Goal: Information Seeking & Learning: Learn about a topic

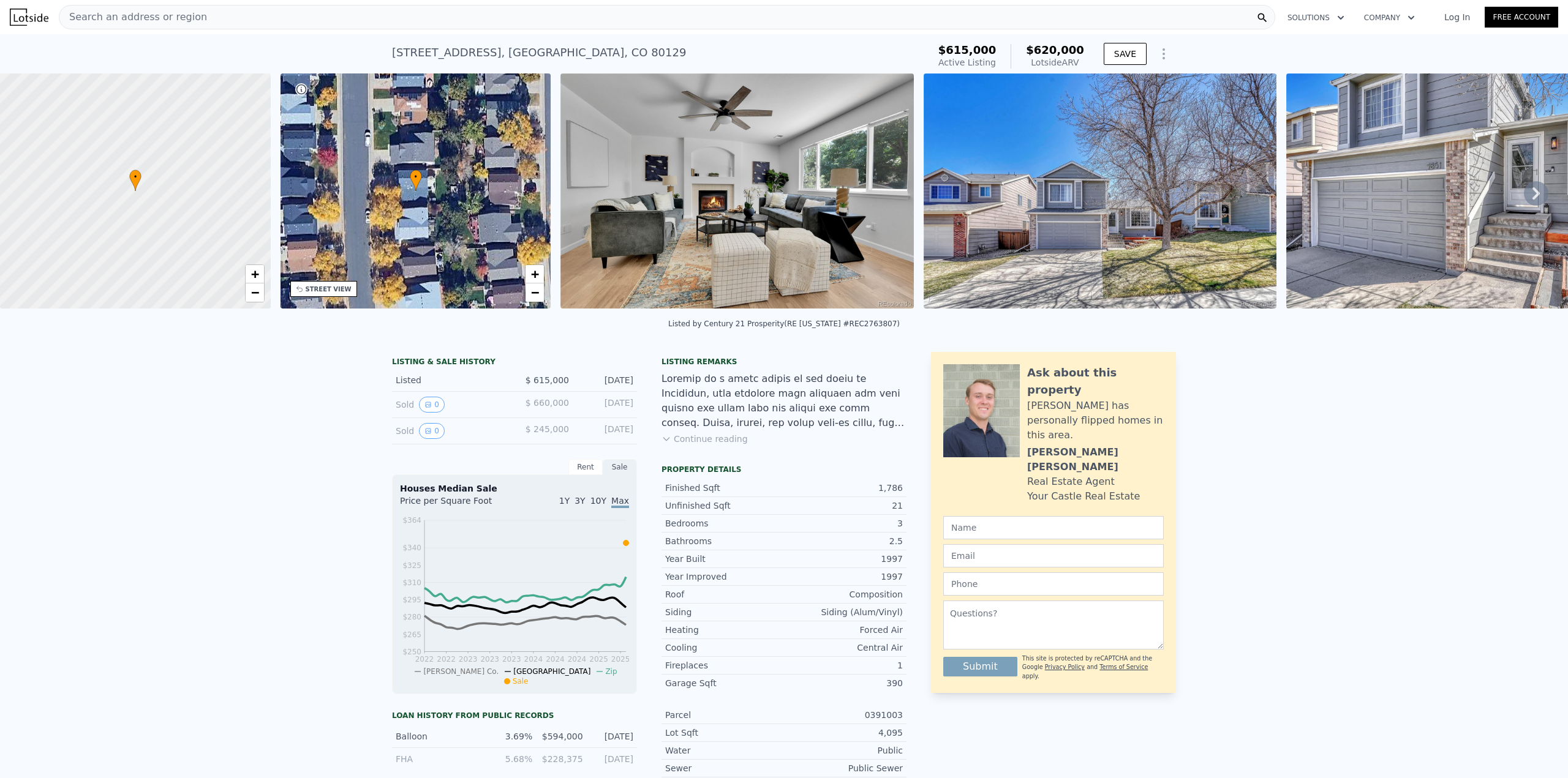
click at [523, 18] on div "Search an address or region" at bounding box center [667, 17] width 1216 height 24
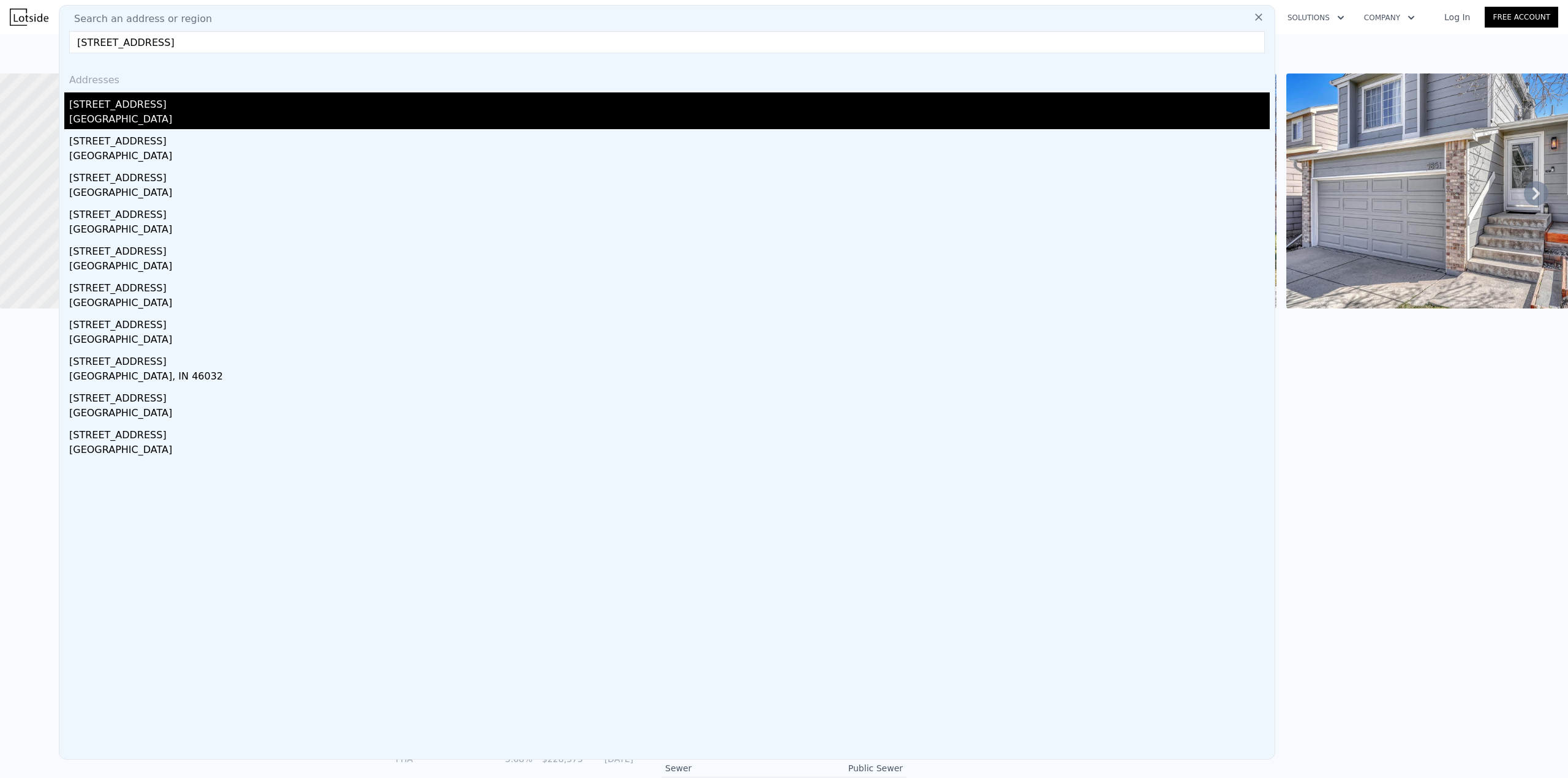
type input "[STREET_ADDRESS]"
click at [182, 101] on div "[STREET_ADDRESS]" at bounding box center [669, 101] width 1200 height 20
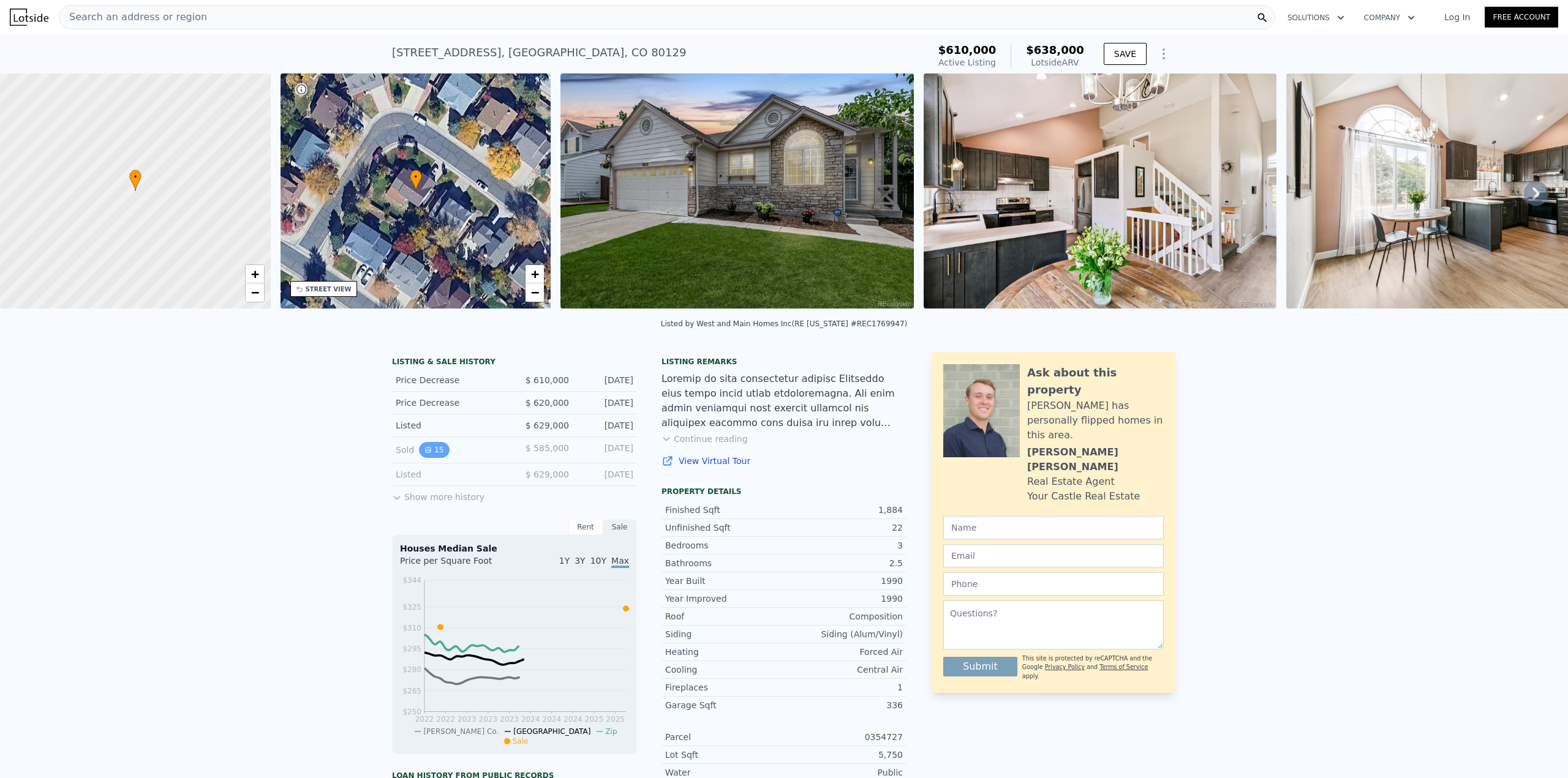
click at [424, 453] on icon "View historical data" at bounding box center [428, 450] width 8 height 8
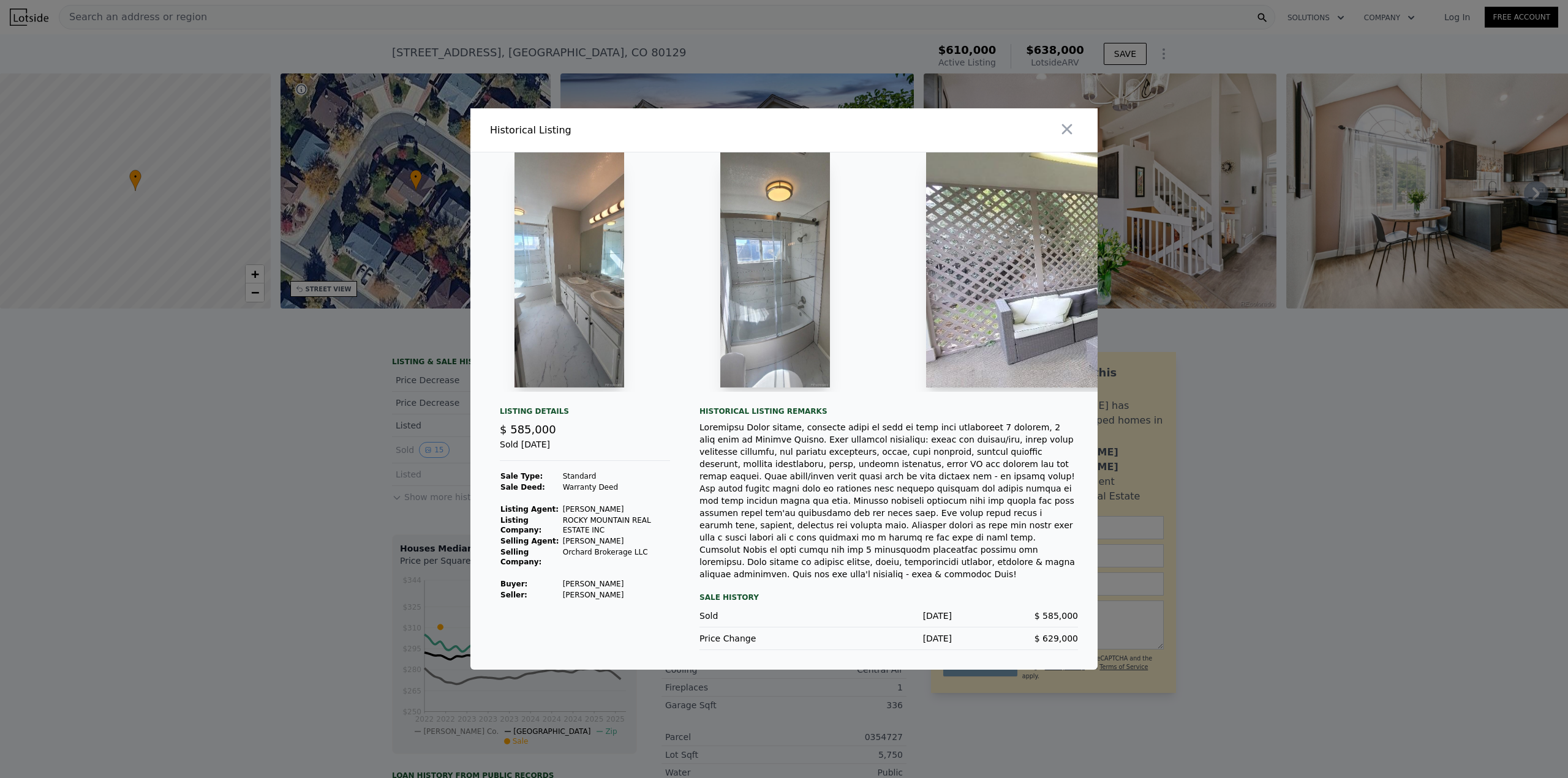
scroll to position [0, 5228]
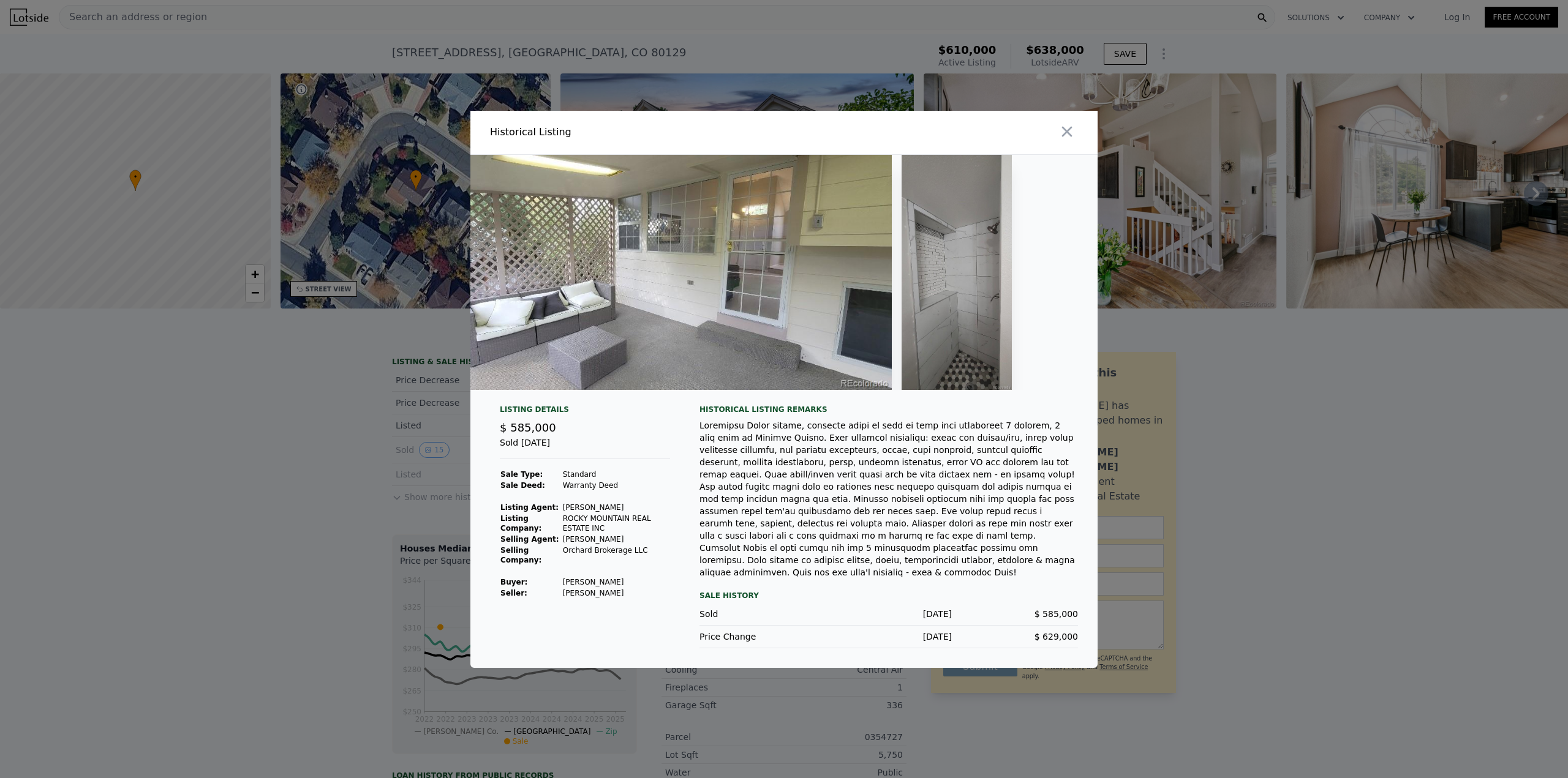
click at [961, 638] on div "Price Change [DATE] $ 629,000" at bounding box center [888, 637] width 378 height 23
click at [1239, 534] on div at bounding box center [784, 389] width 1568 height 778
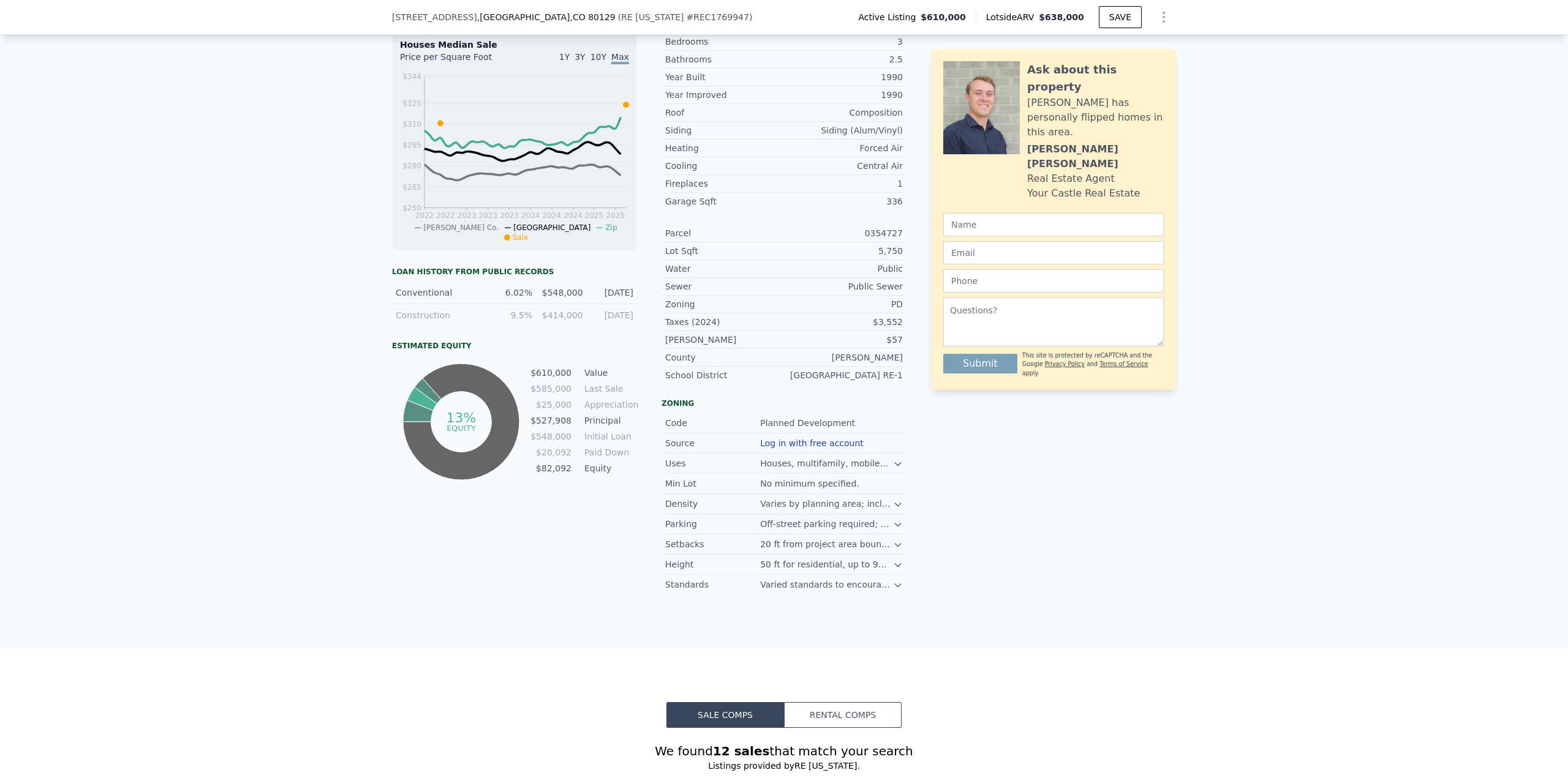
scroll to position [546, 0]
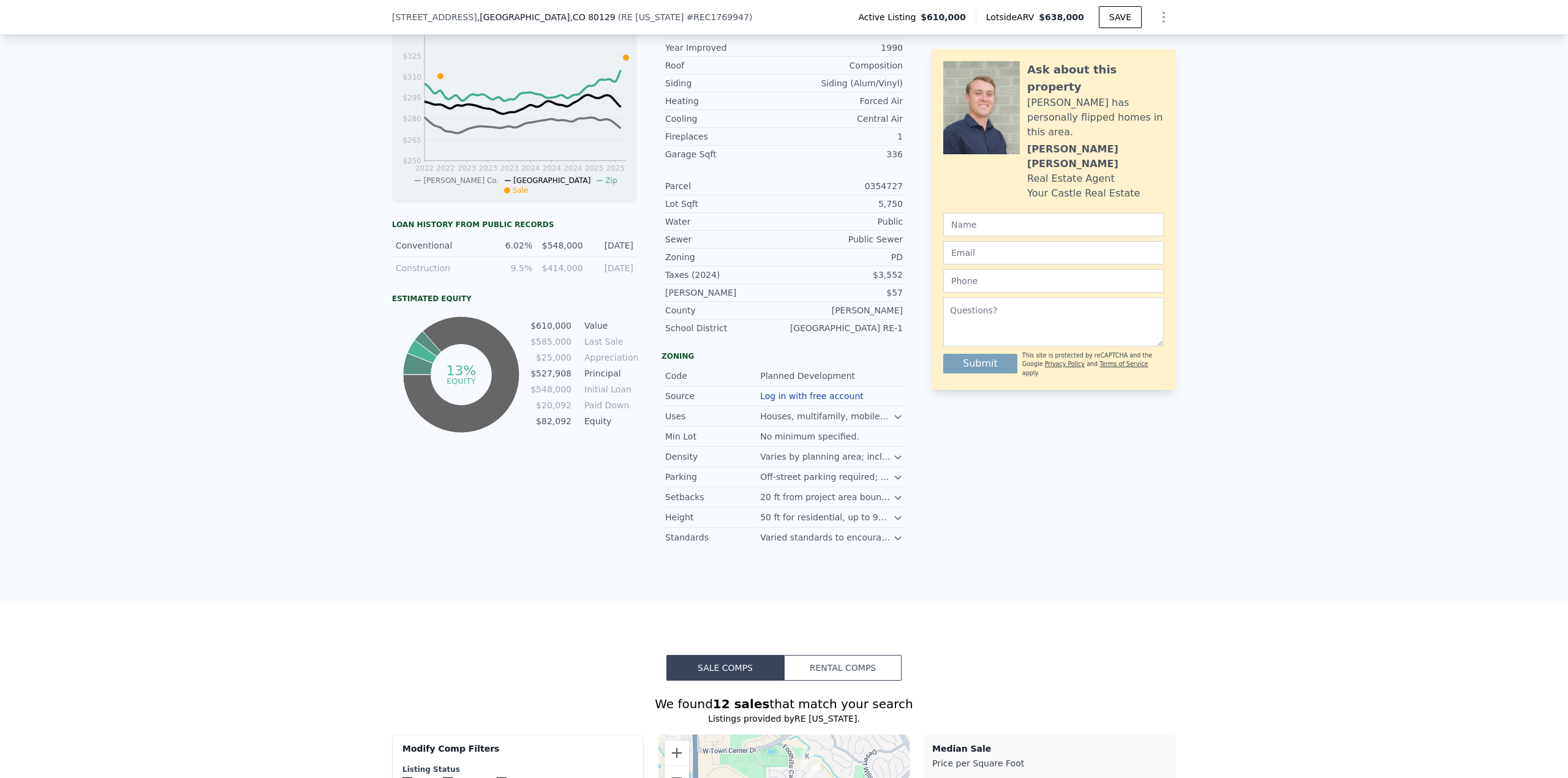
type input "4"
type input "3.25"
type input "2236"
type input "6534"
checkbox input "false"
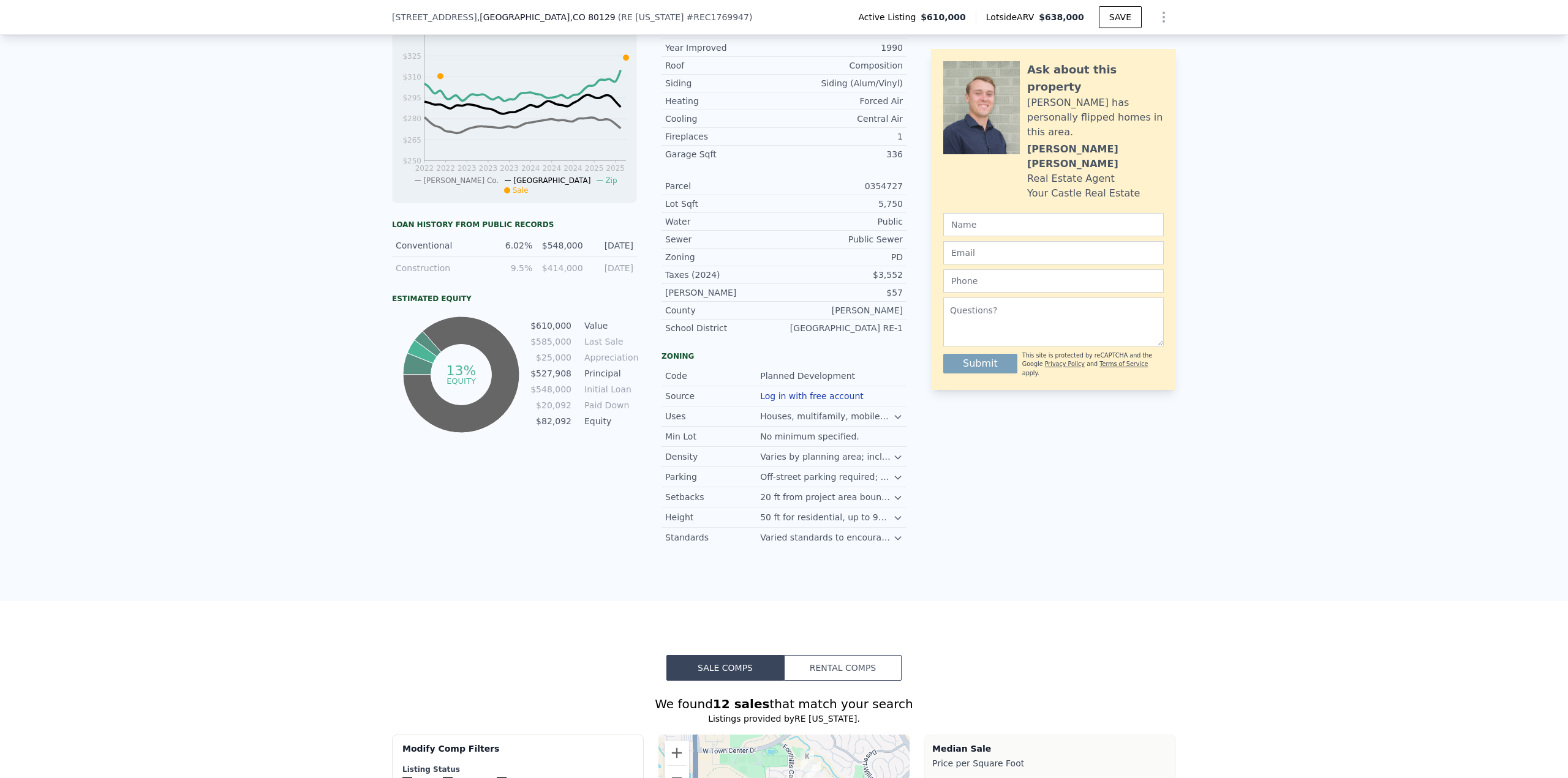
type input "$ 620,000"
type input "-$ 69,662"
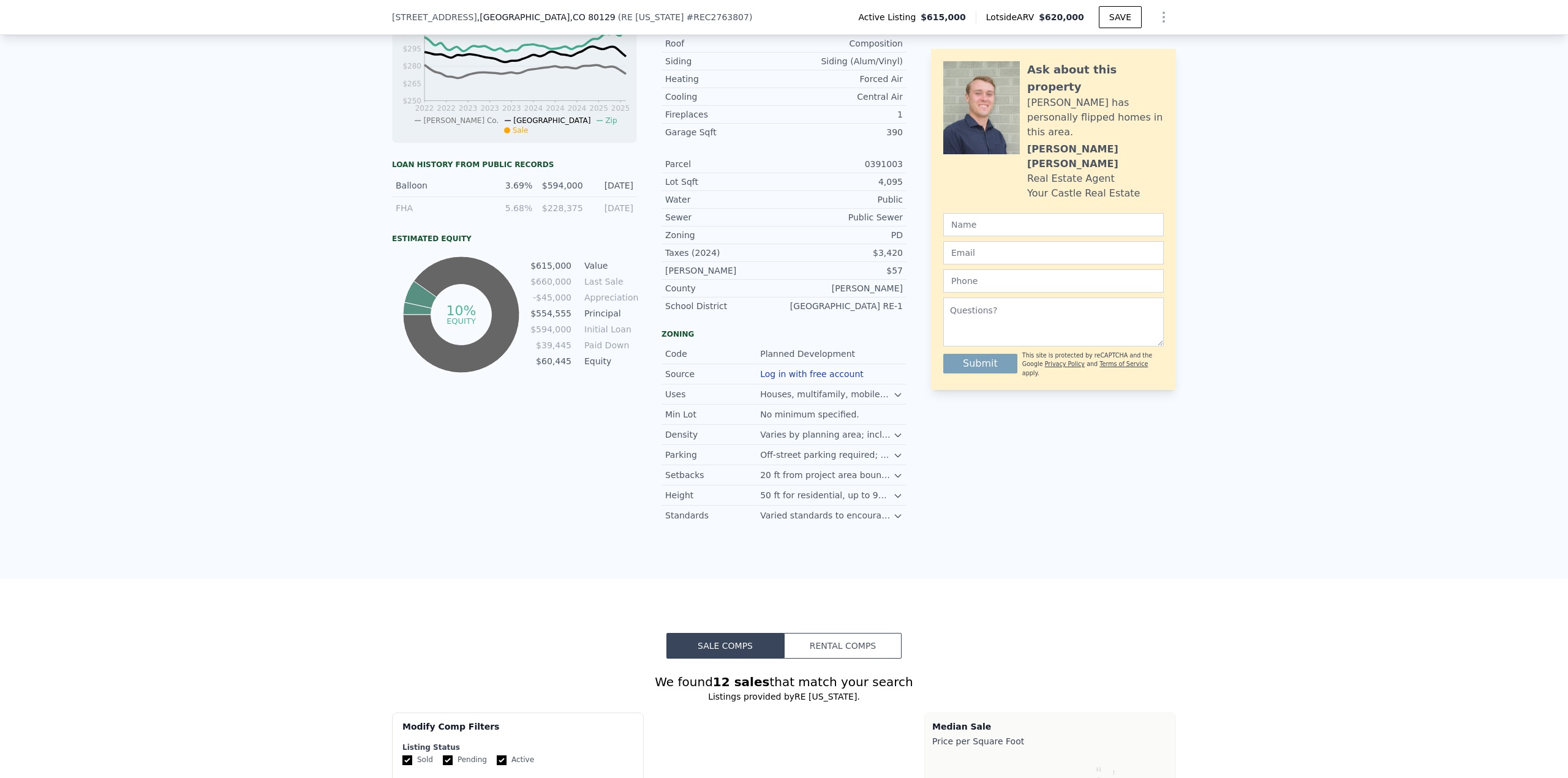
scroll to position [548, 0]
